Goal: Task Accomplishment & Management: Use online tool/utility

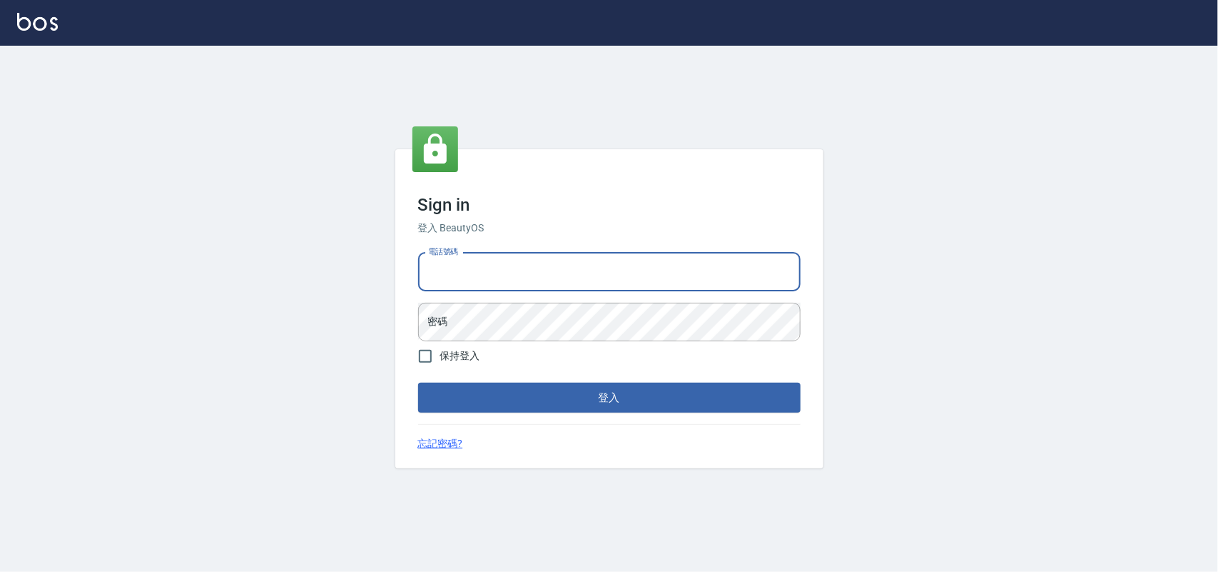
click at [547, 253] on input "電話號碼" at bounding box center [609, 272] width 382 height 39
type input "0985335300"
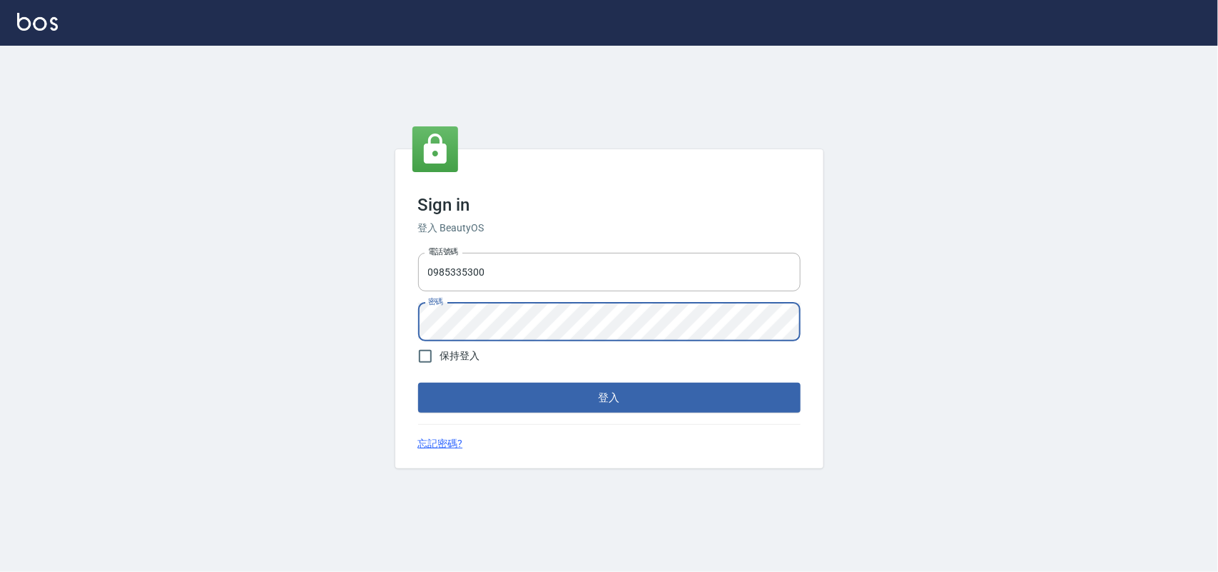
click at [418, 382] on button "登入" at bounding box center [609, 397] width 382 height 30
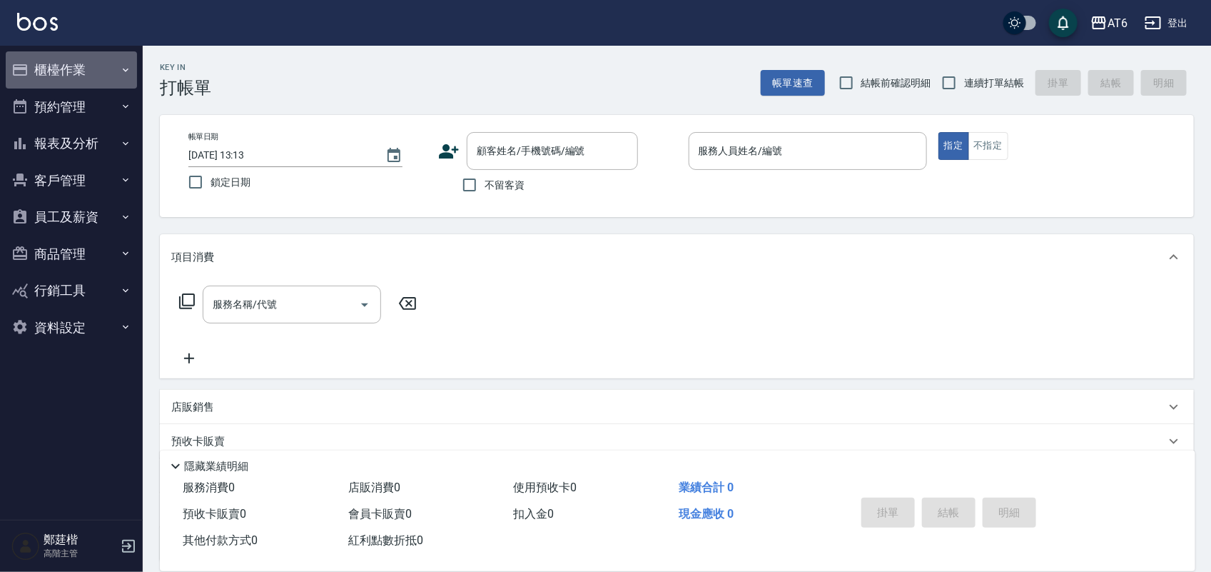
click at [84, 57] on button "櫃檯作業" at bounding box center [71, 69] width 131 height 37
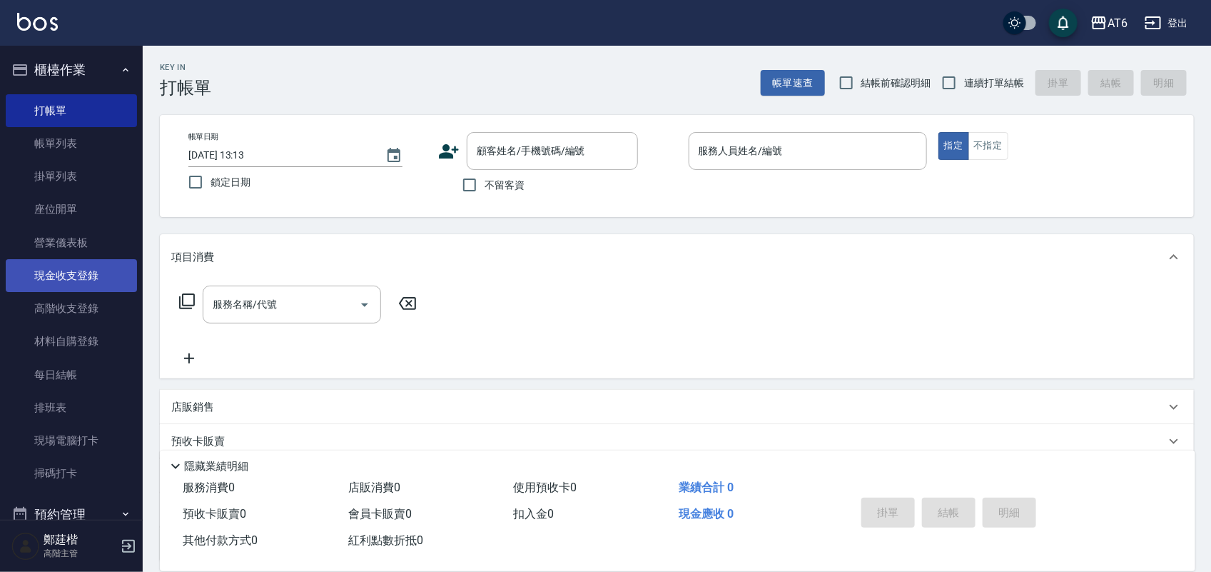
click at [108, 278] on link "現金收支登錄" at bounding box center [71, 275] width 131 height 33
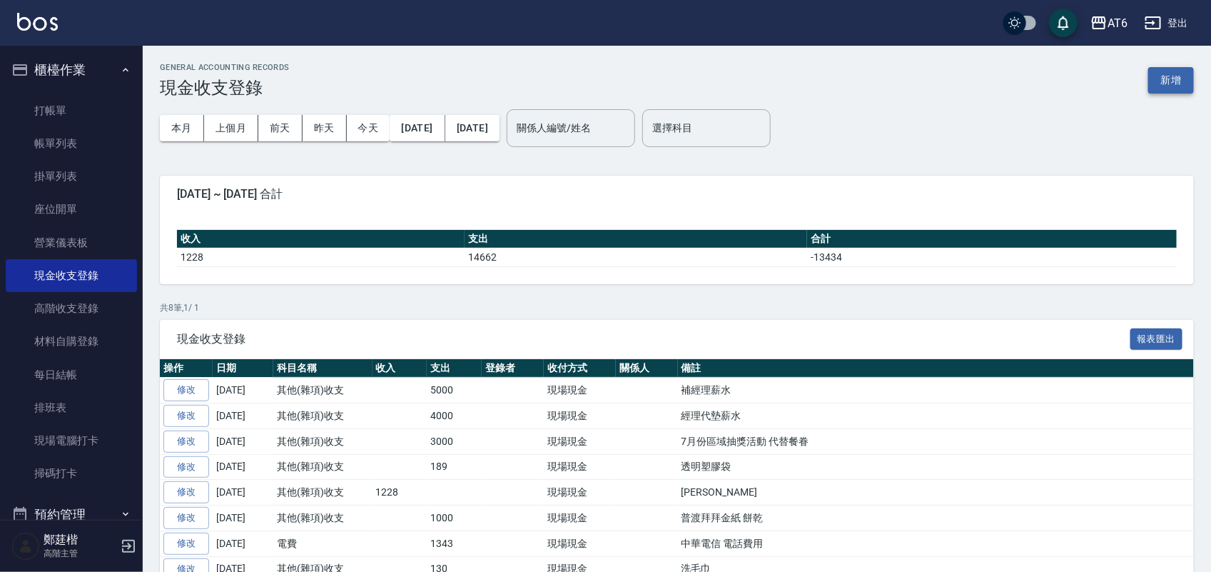
click at [1188, 80] on button "新增" at bounding box center [1171, 80] width 46 height 26
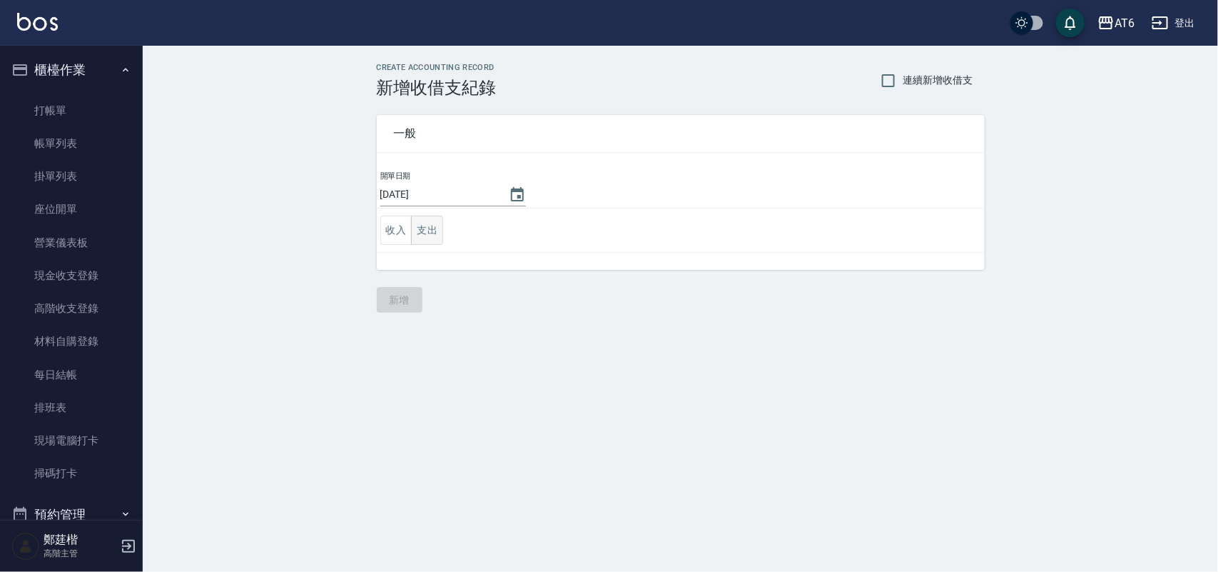
click at [422, 229] on button "支出" at bounding box center [427, 229] width 32 height 29
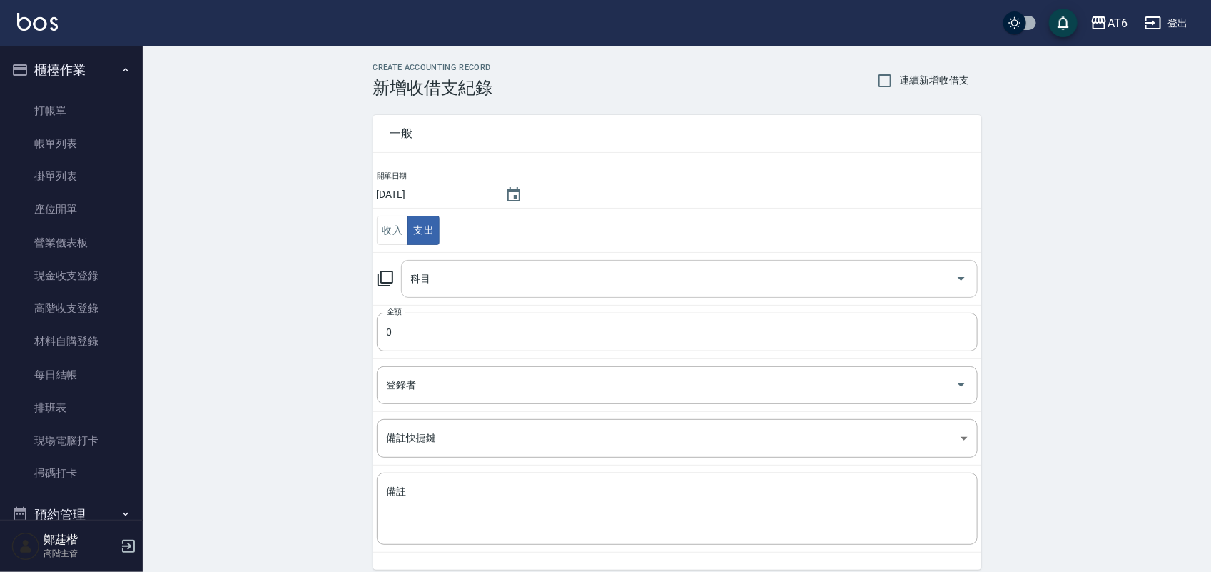
click at [473, 277] on input "科目" at bounding box center [678, 278] width 542 height 25
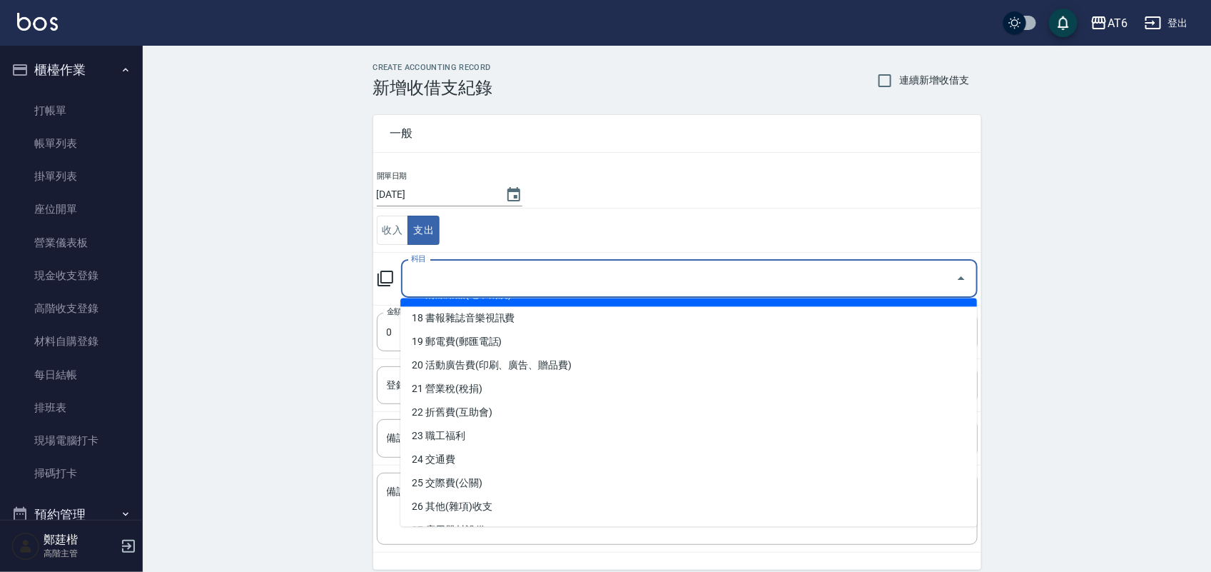
scroll to position [446, 0]
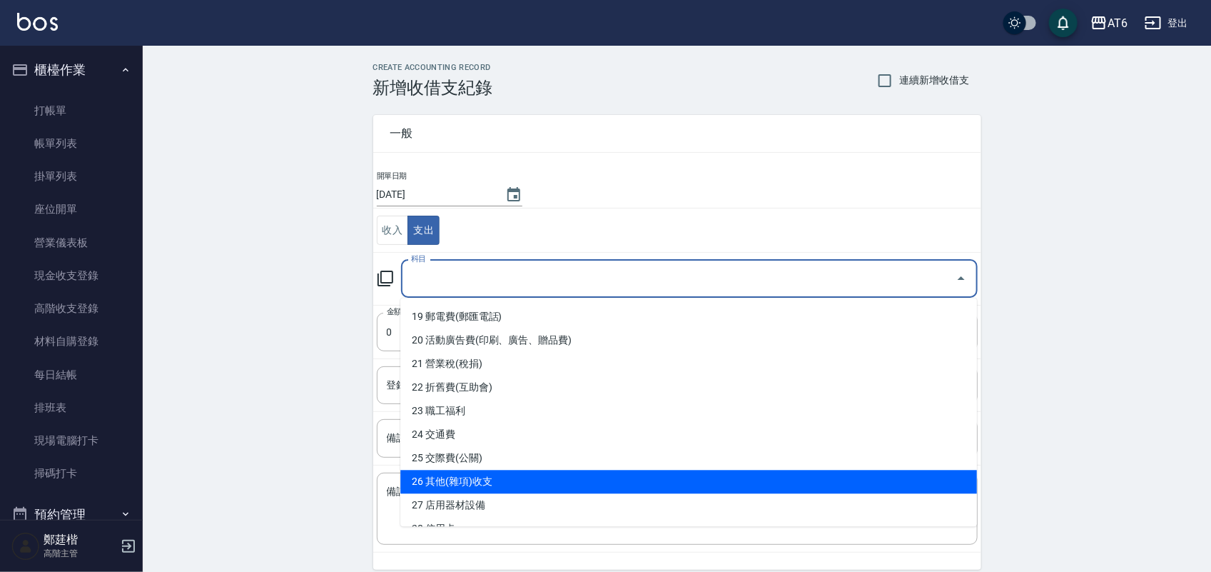
click at [530, 470] on li "26 其他(雜項)收支" at bounding box center [688, 482] width 577 height 24
type input "26 其他(雜項)收支"
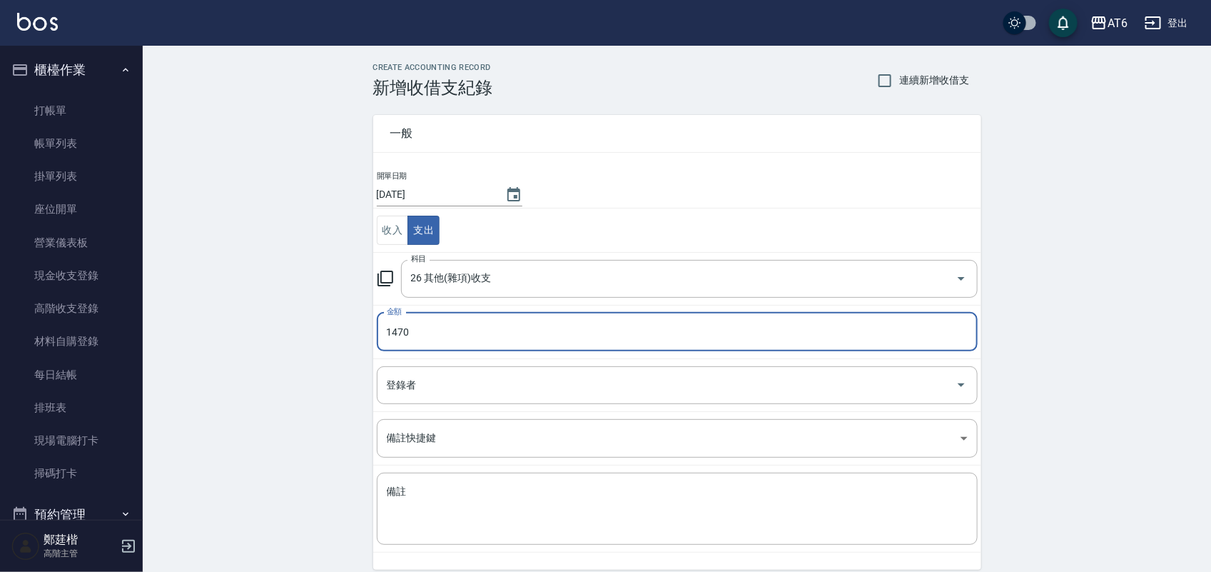
click at [450, 326] on input "1470" at bounding box center [677, 332] width 601 height 39
type input "1170"
click at [400, 504] on textarea "備註" at bounding box center [677, 509] width 581 height 49
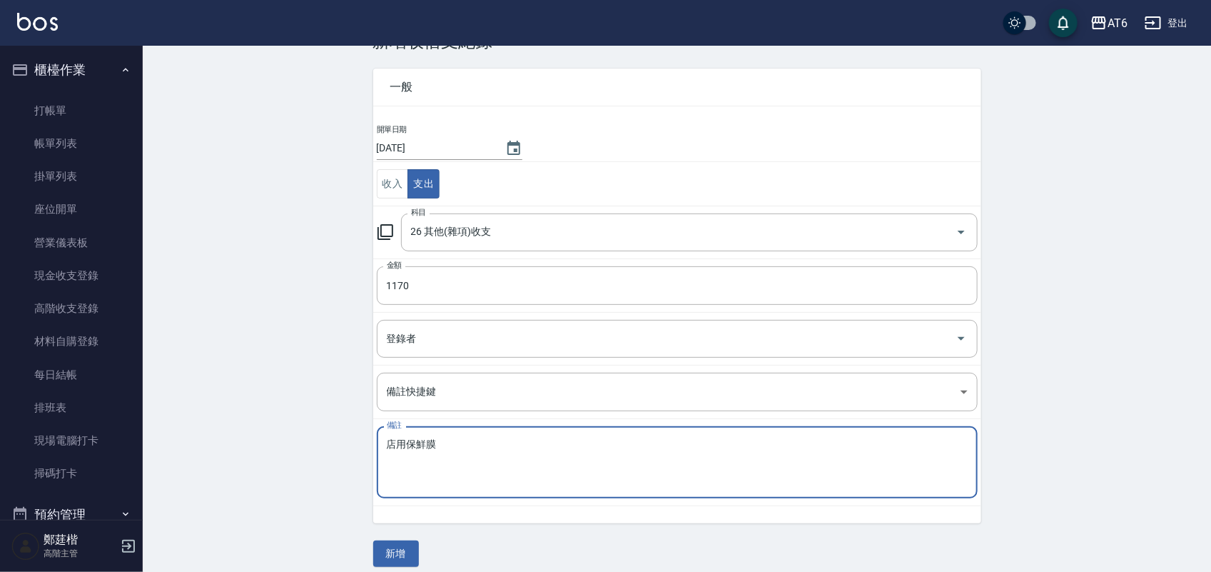
scroll to position [59, 0]
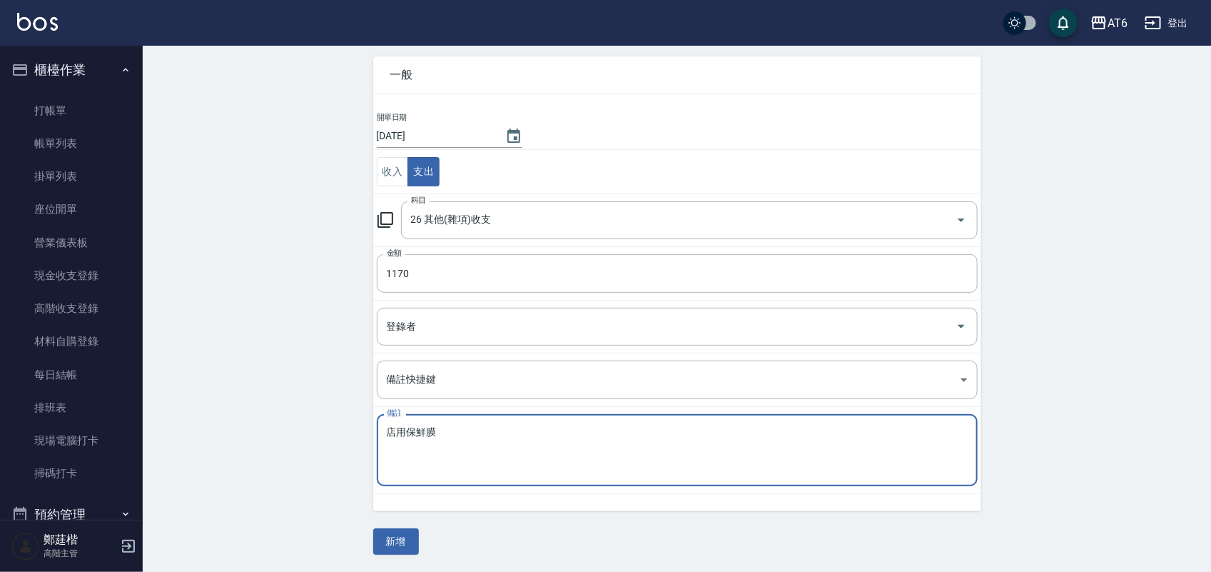
type textarea "店用保鮮膜"
drag, startPoint x: 390, startPoint y: 522, endPoint x: 390, endPoint y: 534, distance: 11.4
click at [390, 523] on div "一般 開單日期 2025/09/23 收入 支出 科目 26 其他(雜項)收支 科目 金額 1170 金額 登錄者 登錄者 備註快捷鍵 ​ 備註快捷鍵 備註 …" at bounding box center [677, 296] width 608 height 515
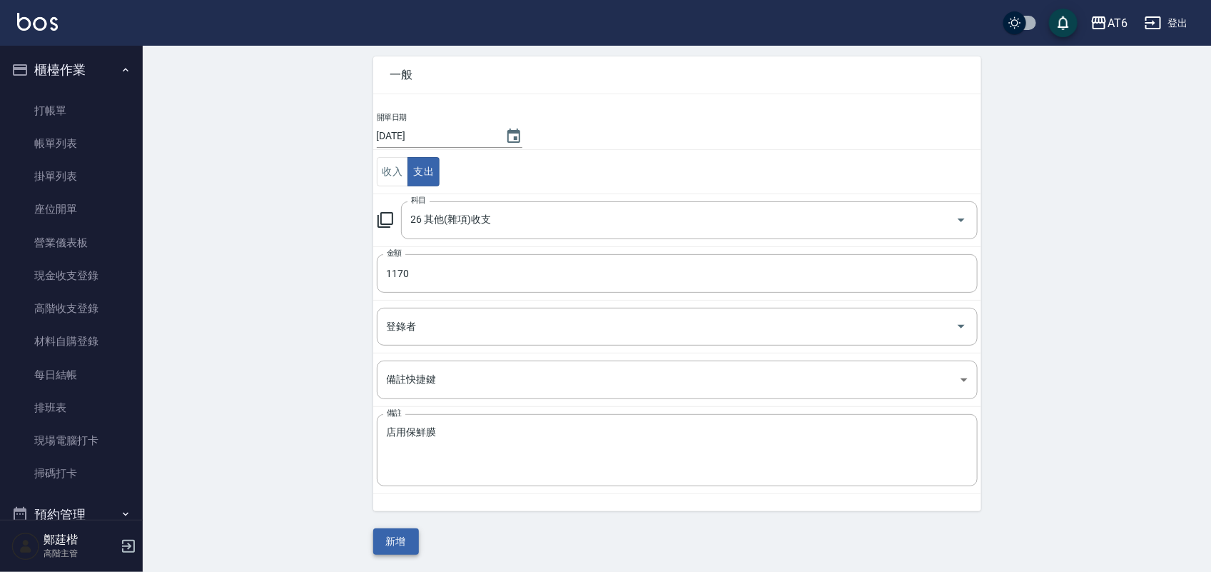
click at [390, 536] on button "新增" at bounding box center [396, 541] width 46 height 26
